Goal: Task Accomplishment & Management: Use online tool/utility

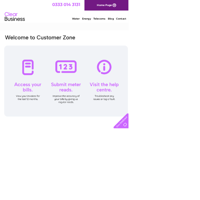
type input "Goldenlionrainford@gmail.com"
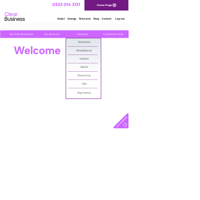
click at [147, 103] on link "Water" at bounding box center [131, 104] width 52 height 13
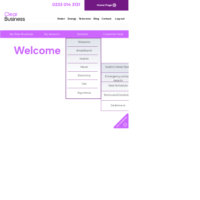
click at [197, 106] on link "Submit Meter Read" at bounding box center [184, 104] width 52 height 13
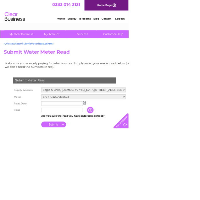
click at [113, 162] on input "text" at bounding box center [96, 161] width 65 height 7
click at [134, 159] on td at bounding box center [130, 161] width 135 height 11
click at [117, 161] on input "text" at bounding box center [96, 161] width 65 height 7
click at [140, 159] on td at bounding box center [130, 161] width 135 height 11
click at [142, 166] on input "button" at bounding box center [141, 171] width 11 height 10
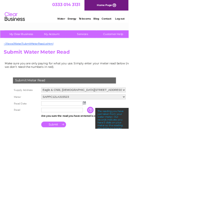
click at [132, 159] on img at bounding box center [131, 160] width 5 height 5
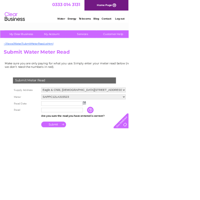
click at [133, 159] on img at bounding box center [131, 160] width 5 height 5
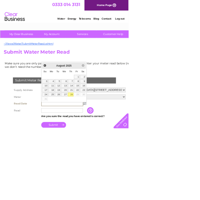
click at [112, 146] on link "28" at bounding box center [110, 147] width 9 height 6
type input "2025/08/28"
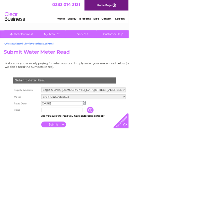
click at [78, 172] on input "text" at bounding box center [96, 171] width 65 height 7
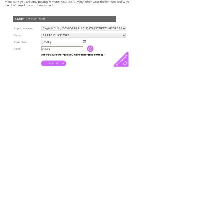
type input "07561"
click at [95, 195] on input "Submit" at bounding box center [83, 194] width 39 height 9
